Goal: Task Accomplishment & Management: Use online tool/utility

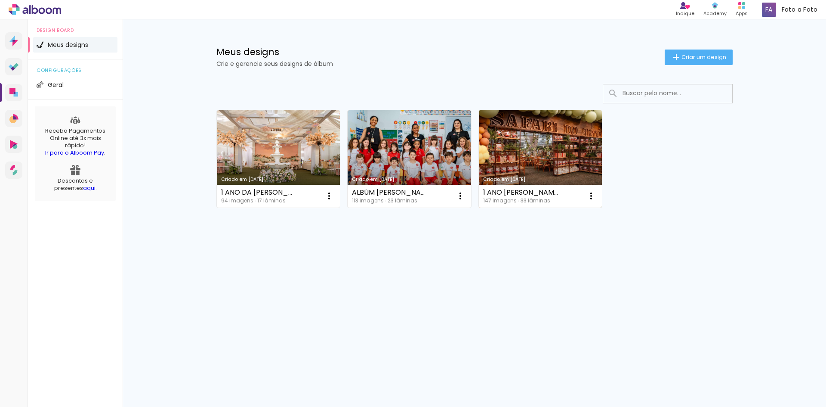
click at [531, 143] on link "Criado em [DATE]" at bounding box center [541, 158] width 124 height 97
click at [0, 0] on neon-animated-pages "Confirmar Cancelar" at bounding box center [0, 0] width 0 height 0
